Goal: Task Accomplishment & Management: Manage account settings

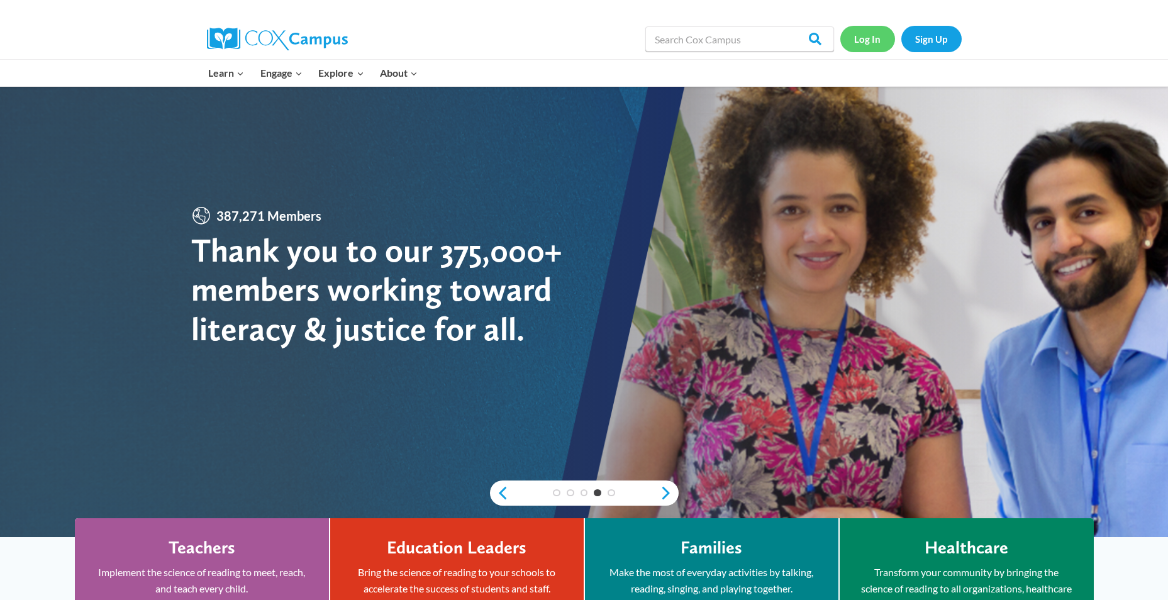
click at [867, 45] on link "Log In" at bounding box center [867, 39] width 55 height 26
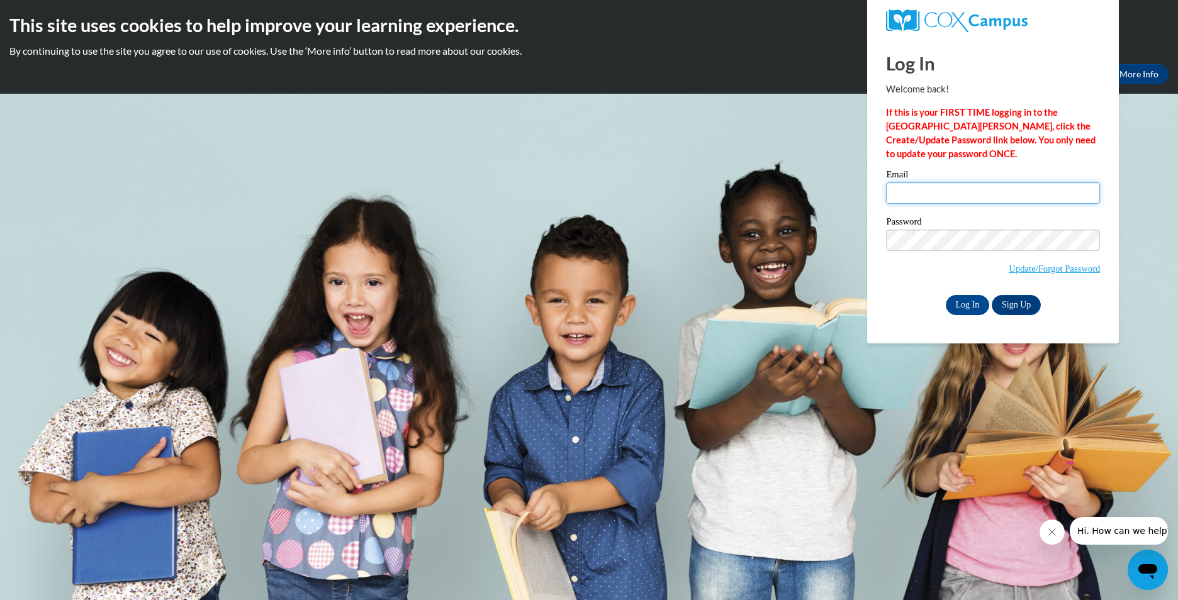
click at [919, 187] on input "Email" at bounding box center [993, 192] width 214 height 21
type input "[EMAIL_ADDRESS][DOMAIN_NAME]"
click at [1059, 271] on link "Update/Forgot Password" at bounding box center [1053, 269] width 91 height 10
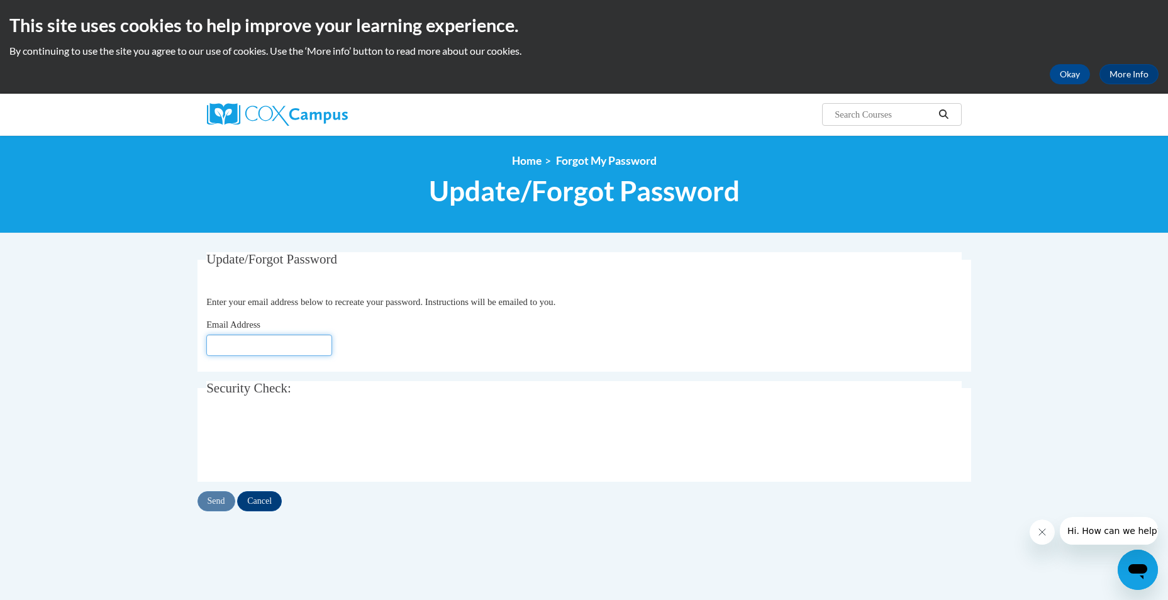
click at [233, 350] on input "Email Address" at bounding box center [269, 345] width 126 height 21
type input "[EMAIL_ADDRESS][DOMAIN_NAME]"
click at [216, 506] on input "Send" at bounding box center [217, 501] width 38 height 20
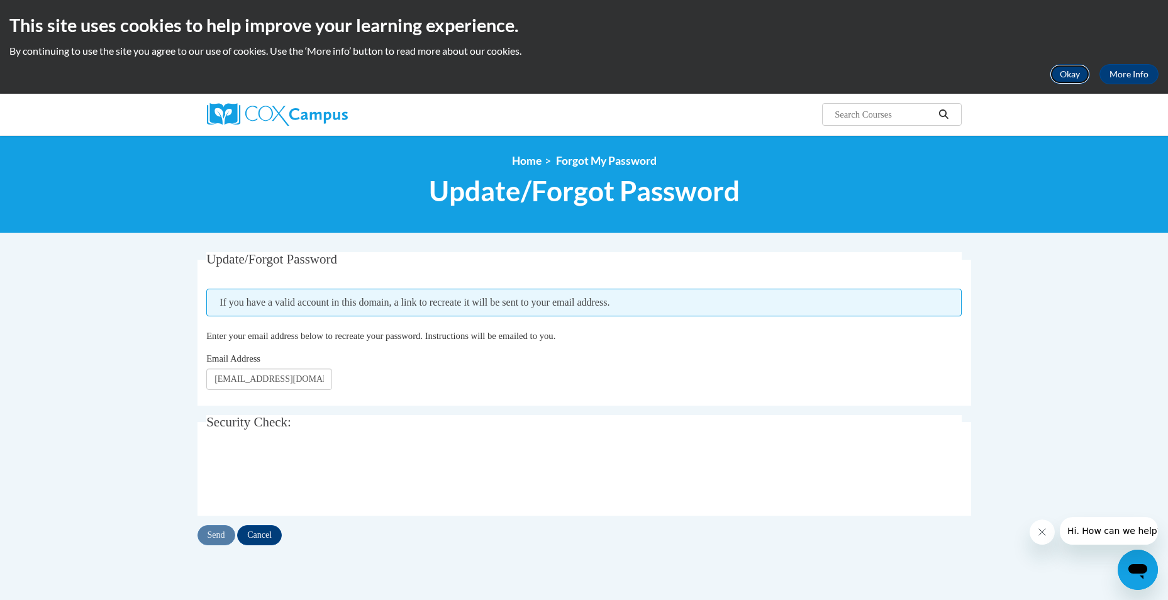
click at [1077, 77] on button "Okay" at bounding box center [1070, 74] width 40 height 20
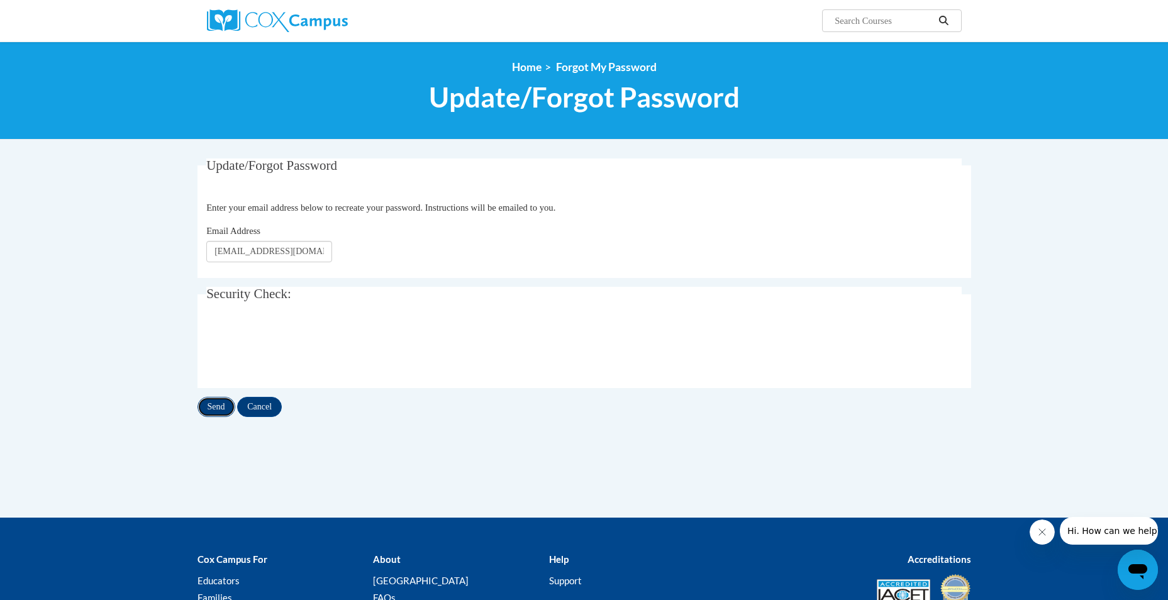
click at [203, 405] on input "Send" at bounding box center [217, 407] width 38 height 20
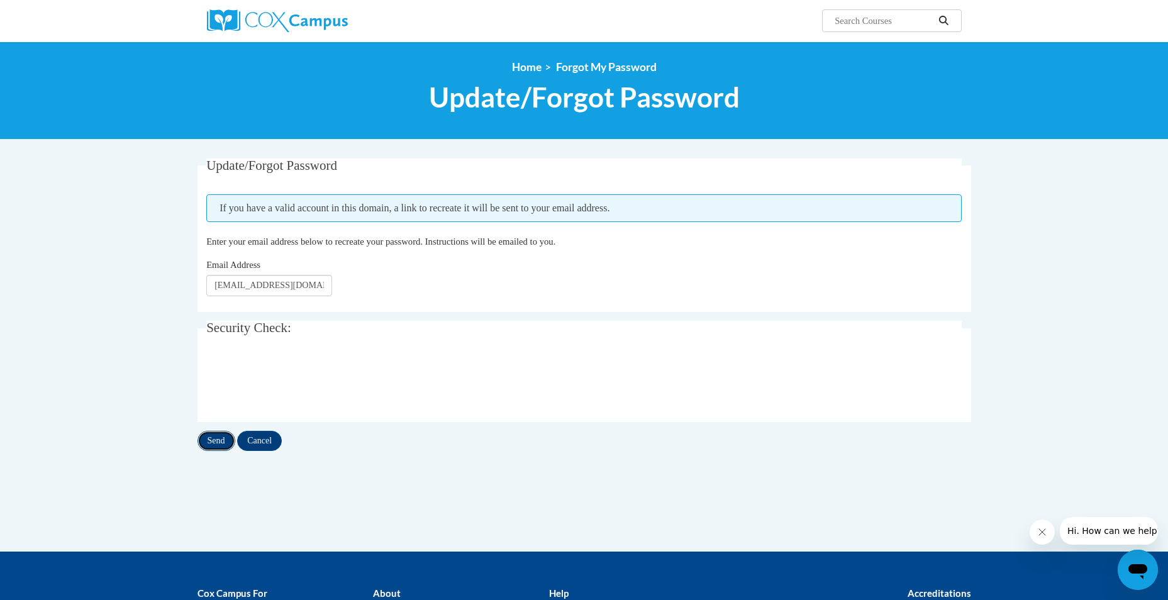
click at [214, 443] on input "Send" at bounding box center [217, 441] width 38 height 20
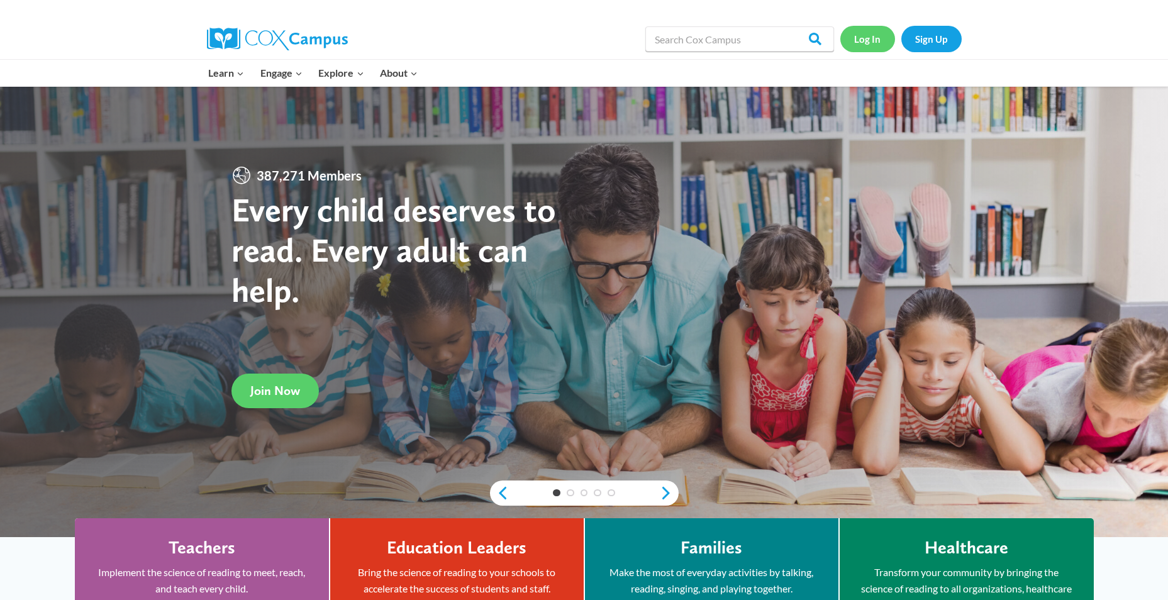
click at [876, 36] on link "Log In" at bounding box center [867, 39] width 55 height 26
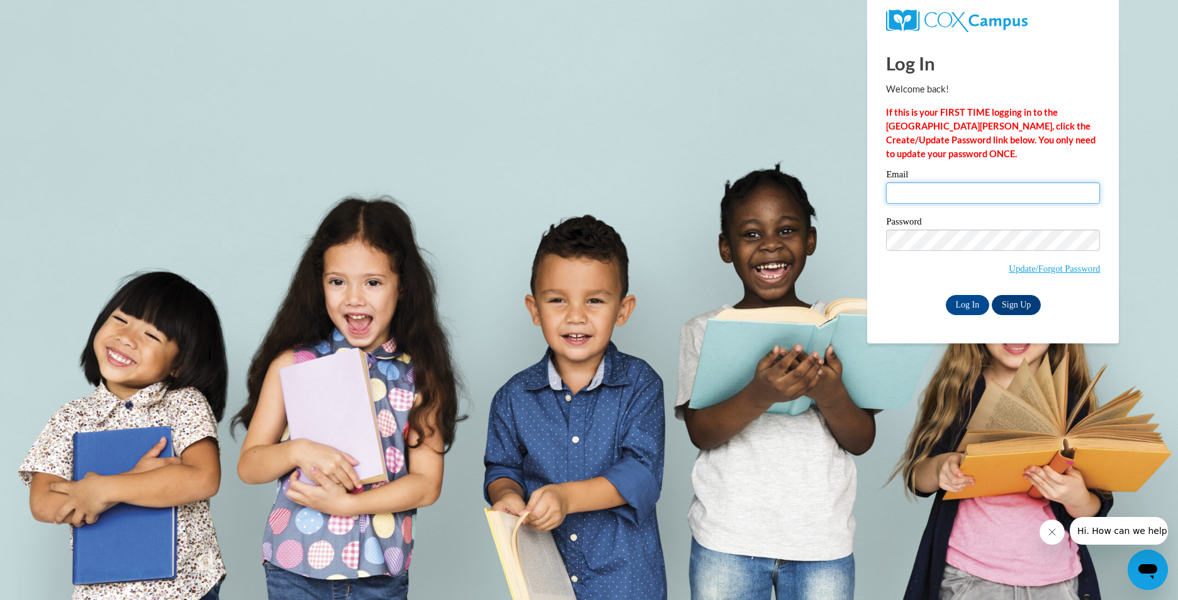
click at [978, 194] on input "Email" at bounding box center [993, 192] width 214 height 21
type input "[EMAIL_ADDRESS][DOMAIN_NAME]"
click at [945, 295] on input "Log In" at bounding box center [967, 305] width 44 height 20
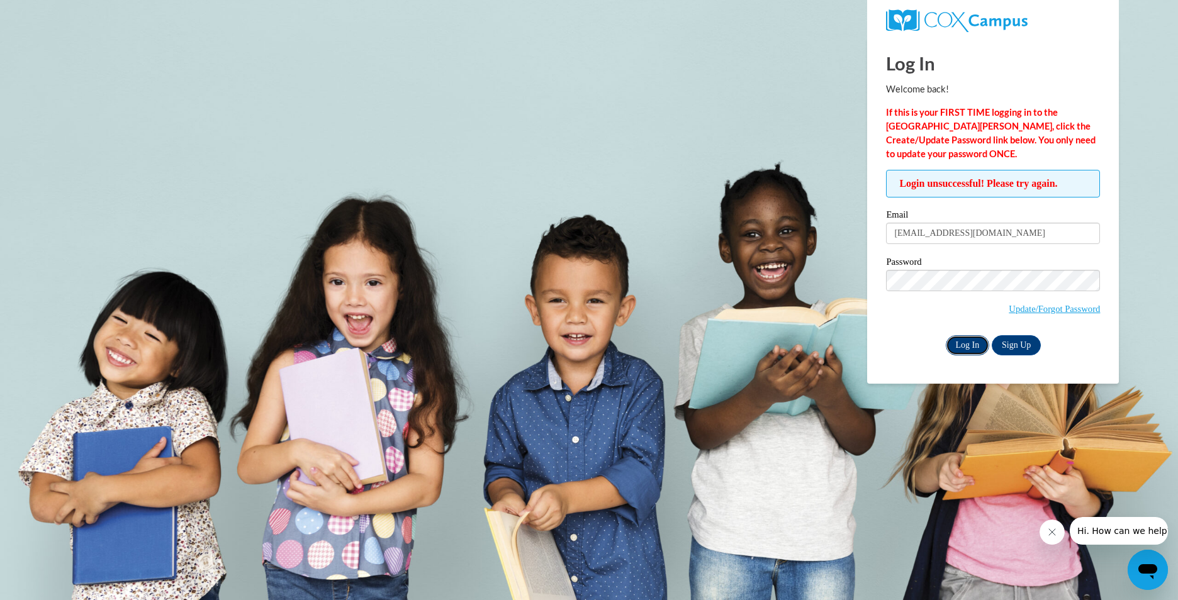
click at [950, 342] on input "Log In" at bounding box center [967, 345] width 44 height 20
click at [960, 342] on input "Log In" at bounding box center [967, 345] width 44 height 20
click at [969, 339] on input "Log In" at bounding box center [967, 345] width 44 height 20
click at [1062, 309] on link "Update/Forgot Password" at bounding box center [1053, 309] width 91 height 10
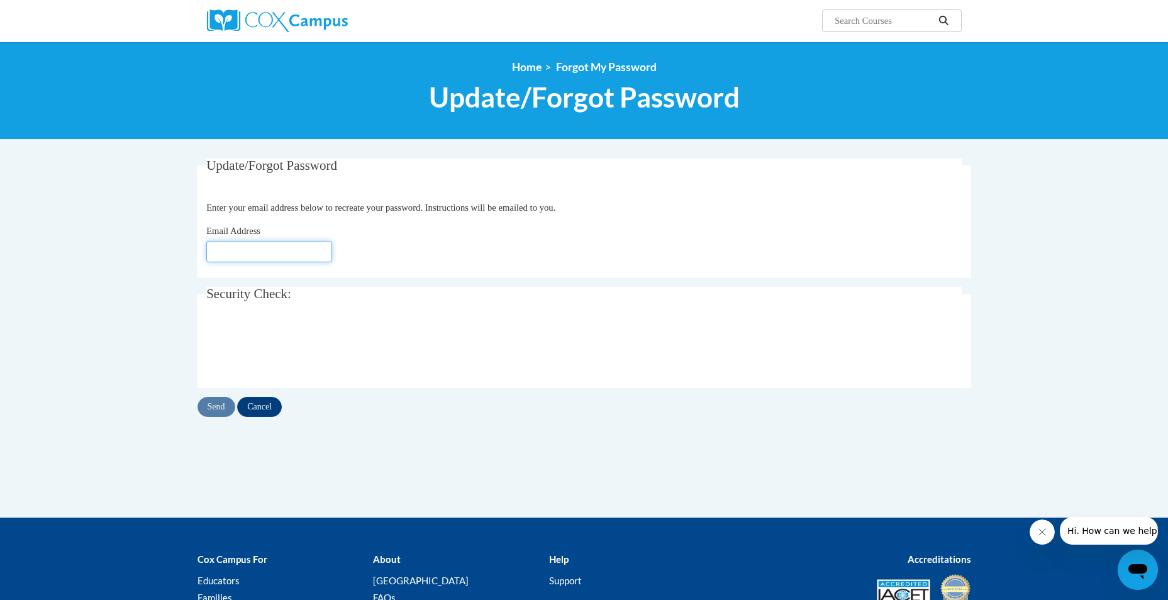
click at [238, 255] on input "Email Address" at bounding box center [269, 251] width 126 height 21
type input "[EMAIL_ADDRESS][DOMAIN_NAME]"
click at [218, 407] on input "Send" at bounding box center [217, 407] width 38 height 20
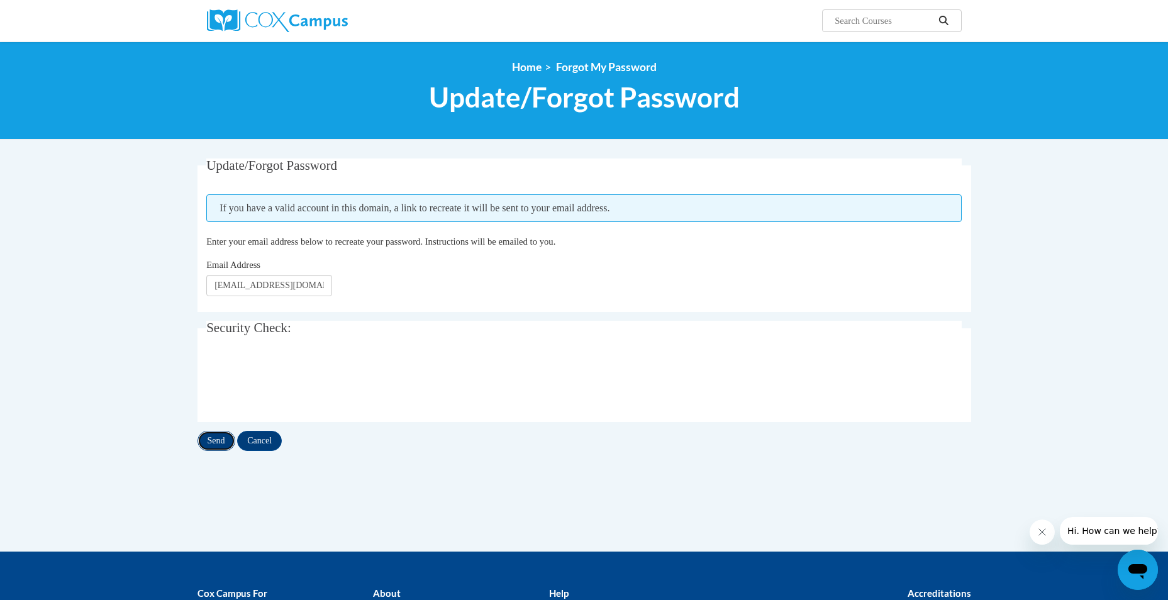
click at [219, 447] on input "Send" at bounding box center [217, 441] width 38 height 20
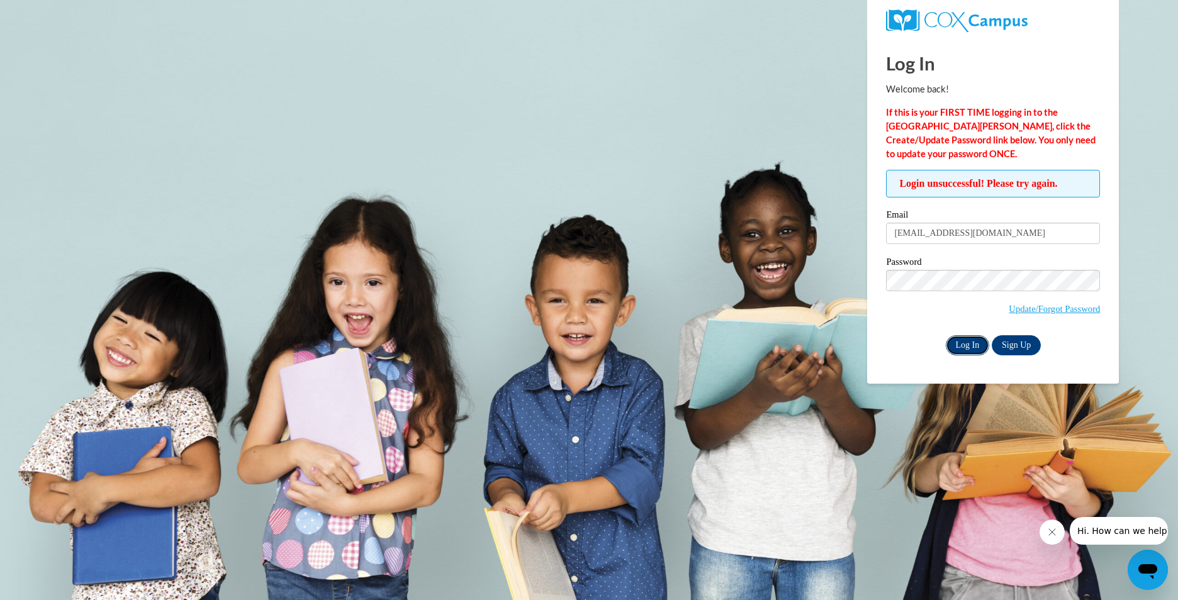
click at [972, 343] on input "Log In" at bounding box center [967, 345] width 44 height 20
drag, startPoint x: 993, startPoint y: 227, endPoint x: 831, endPoint y: 252, distance: 164.2
click at [831, 252] on body "Log In Welcome back! If this is your FIRST TIME logging in to the NEW Cox Campu…" at bounding box center [589, 300] width 1178 height 600
type input "[EMAIL_ADDRESS][DOMAIN_NAME]"
click at [959, 346] on input "Log In" at bounding box center [967, 345] width 44 height 20
